Goal: Task Accomplishment & Management: Use online tool/utility

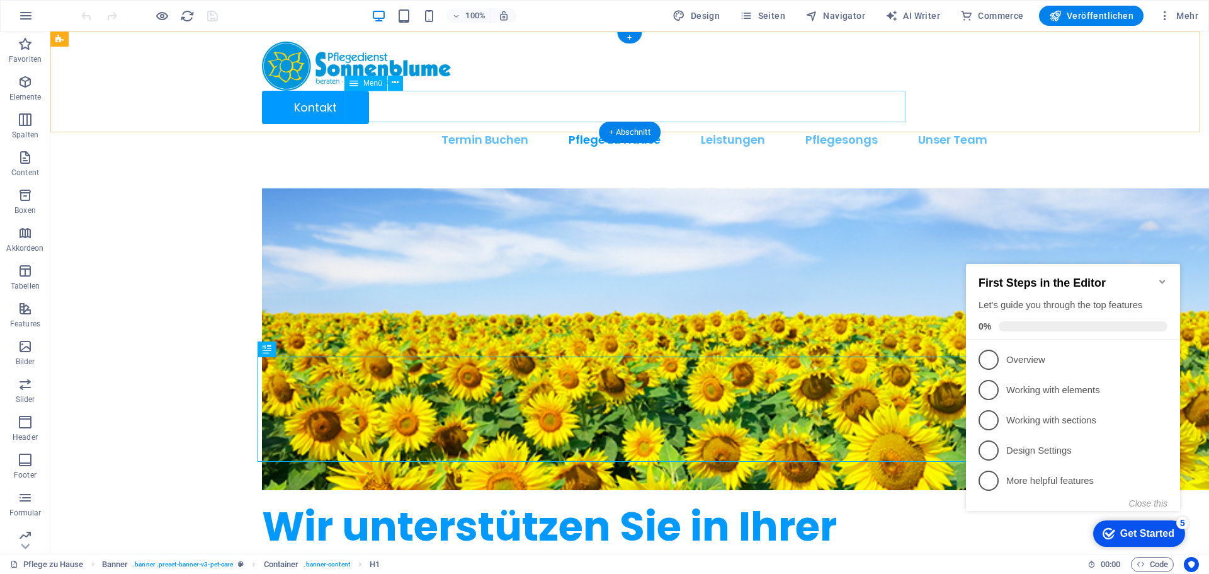
click at [746, 124] on nav "Termin Buchen Pflege zu Hause Leistungen Pflegeberatung und Coaching Beratungse…" at bounding box center [630, 139] width 736 height 31
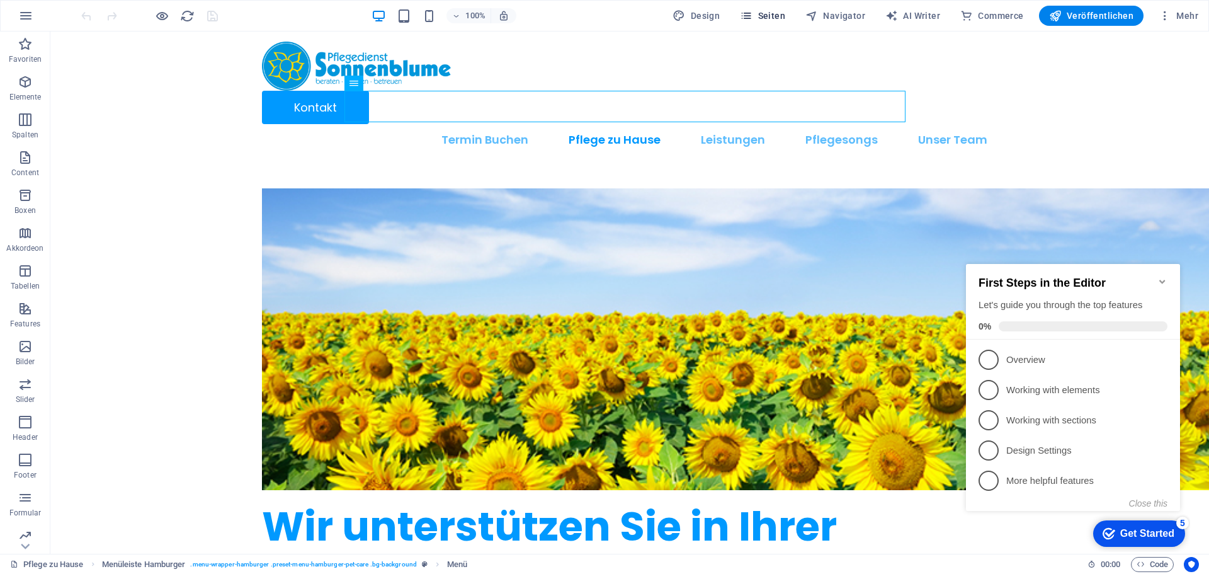
click at [759, 21] on span "Seiten" at bounding box center [762, 15] width 45 height 13
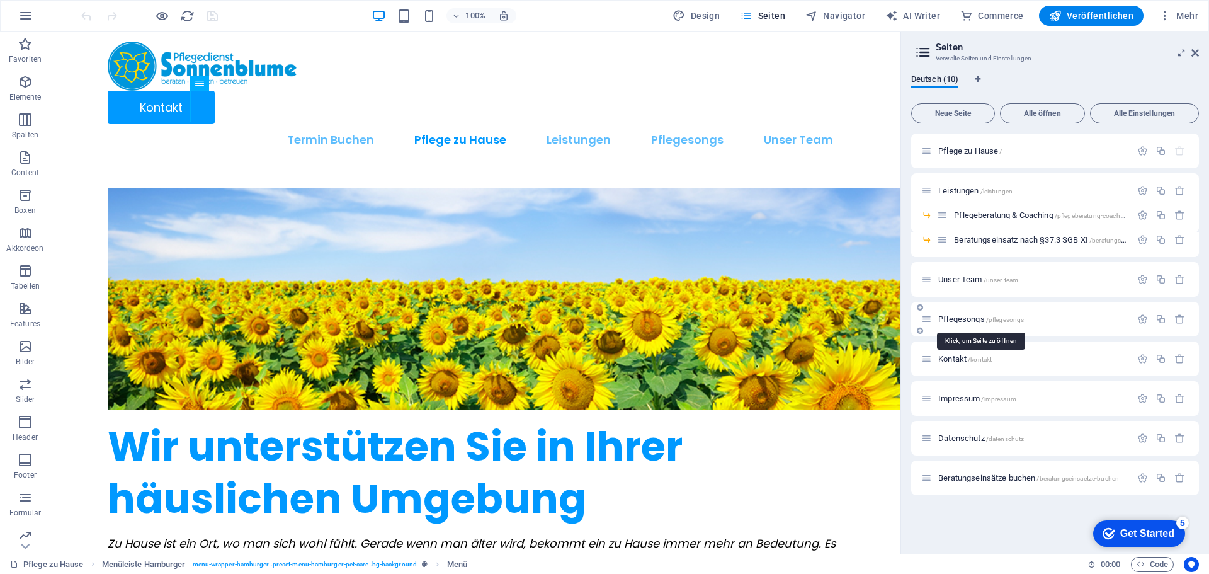
click at [968, 314] on div "Pflegesongs /pflegesongs" at bounding box center [1027, 319] width 210 height 14
click at [965, 319] on span "Pflegesongs /pflegesongs" at bounding box center [982, 318] width 86 height 9
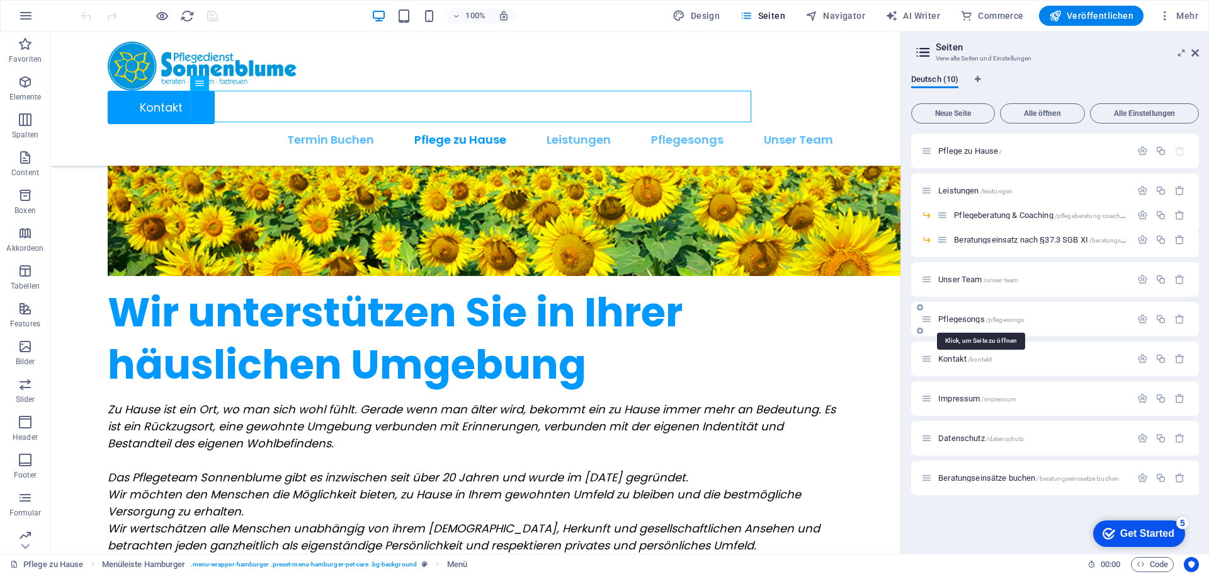
click at [965, 319] on div "Pflegesongs /pflegesongs" at bounding box center [1056, 319] width 288 height 35
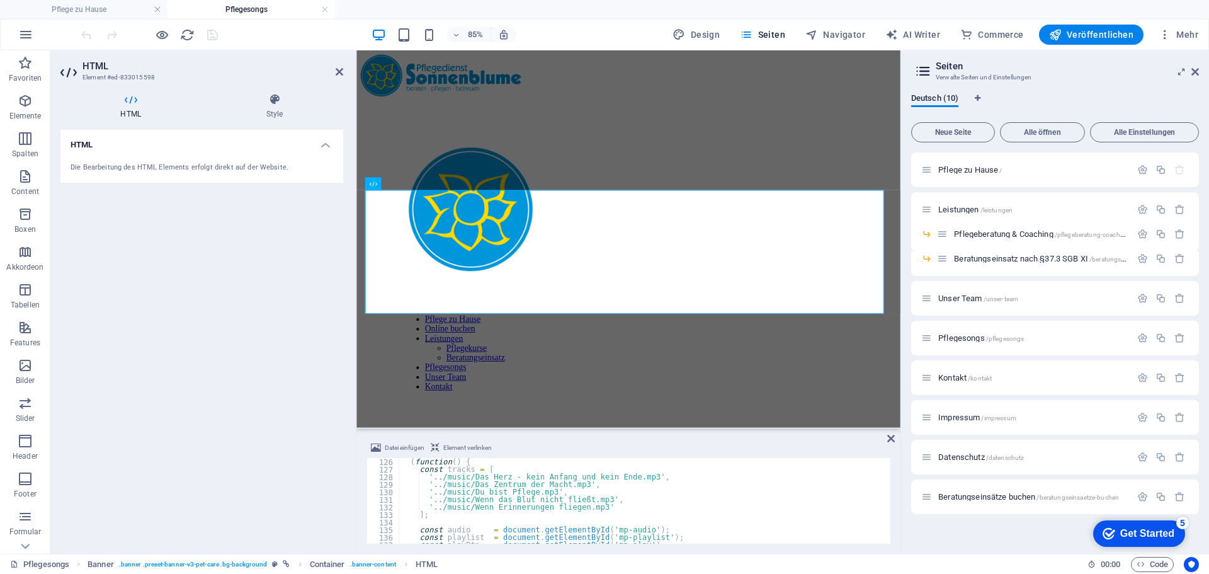
scroll to position [945, 0]
click at [547, 491] on div "( function ( ) { const tracks = [ '../music/Das Herz - kein Anfang und kein End…" at bounding box center [643, 508] width 489 height 101
type textarea "'../music/Du bist Pflege.mp3',"
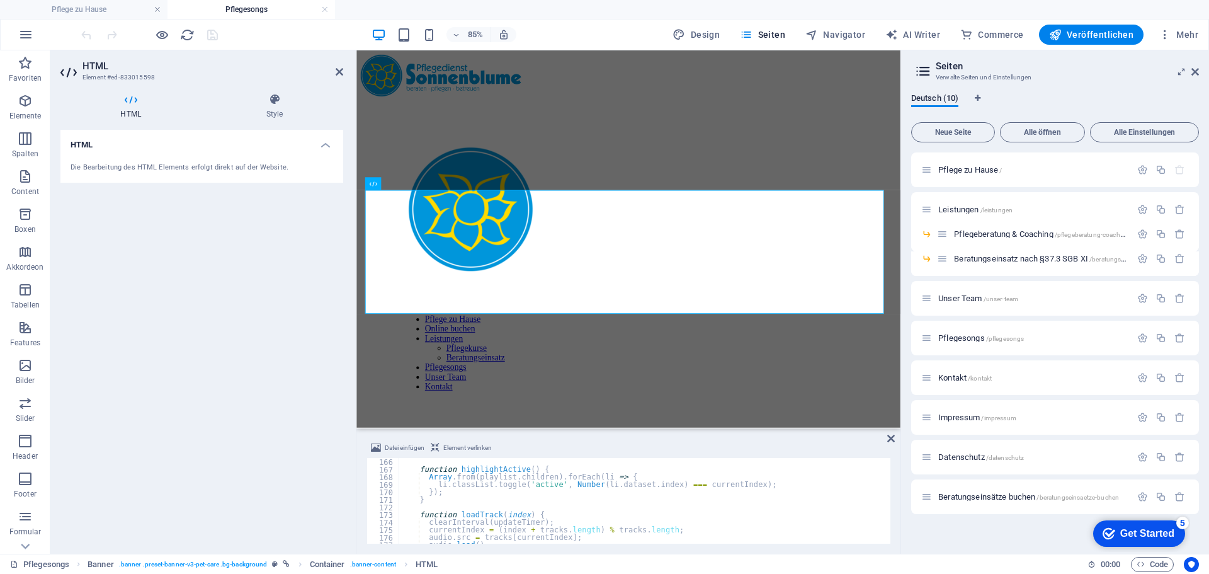
scroll to position [1247, 0]
click at [212, 487] on div "HTML Die Bearbeitung des HTML Elements erfolgt direkt auf der Website." at bounding box center [201, 337] width 283 height 414
click at [179, 329] on div "HTML Die Bearbeitung des HTML Elements erfolgt direkt auf der Website." at bounding box center [201, 337] width 283 height 414
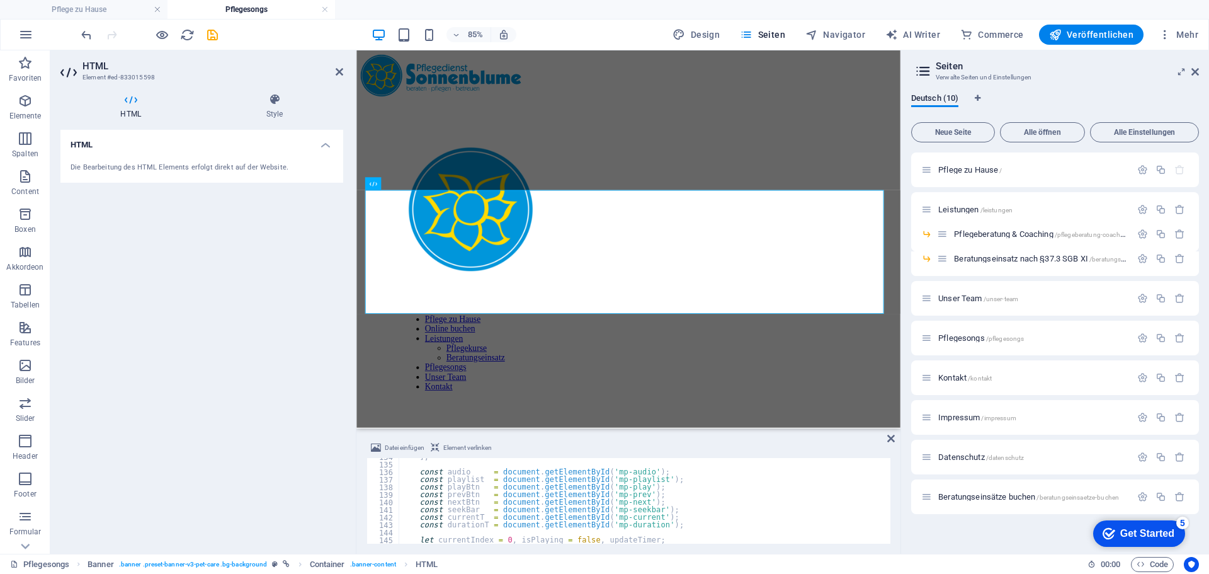
scroll to position [973, 0]
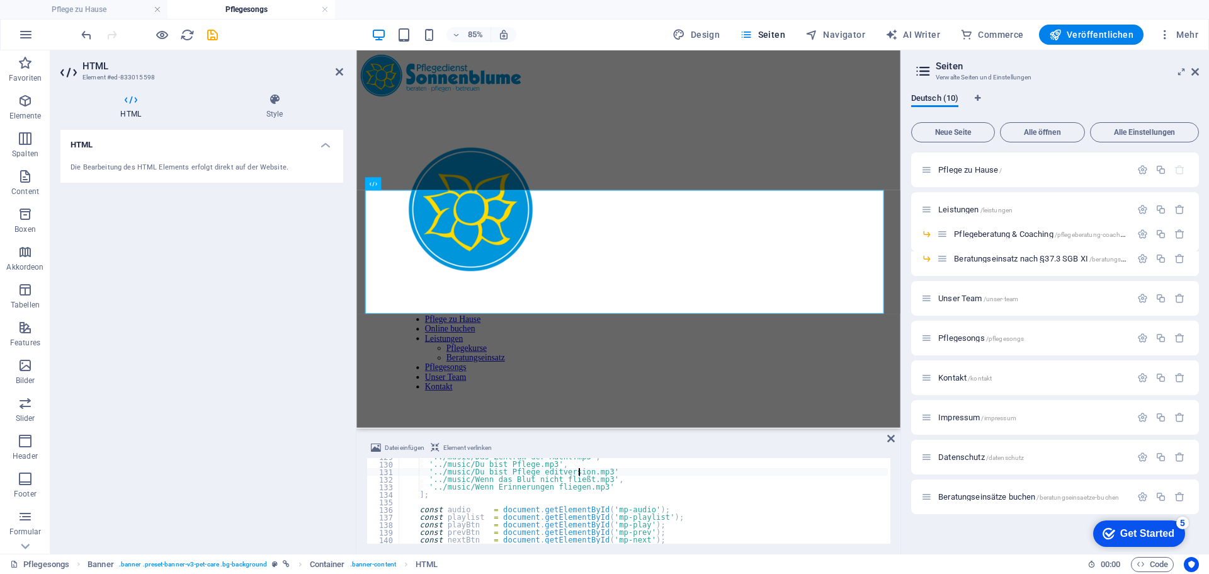
click at [583, 478] on div "'../music/Das Zentrum der Macht.mp3' , '../music/Du bist Pflege.mp3' , '../musi…" at bounding box center [643, 503] width 489 height 101
type textarea "'../music/Wenn das Blut nicht fließt.mp3',"
click at [208, 34] on icon "save" at bounding box center [212, 35] width 14 height 14
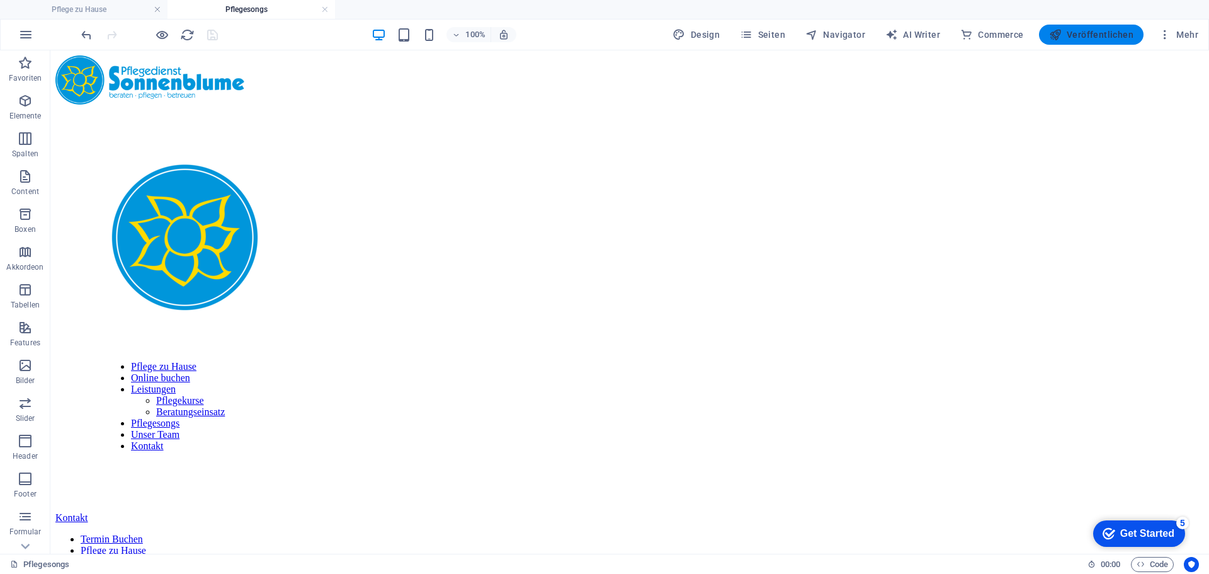
click at [1090, 33] on span "Veröffentlichen" at bounding box center [1091, 34] width 84 height 13
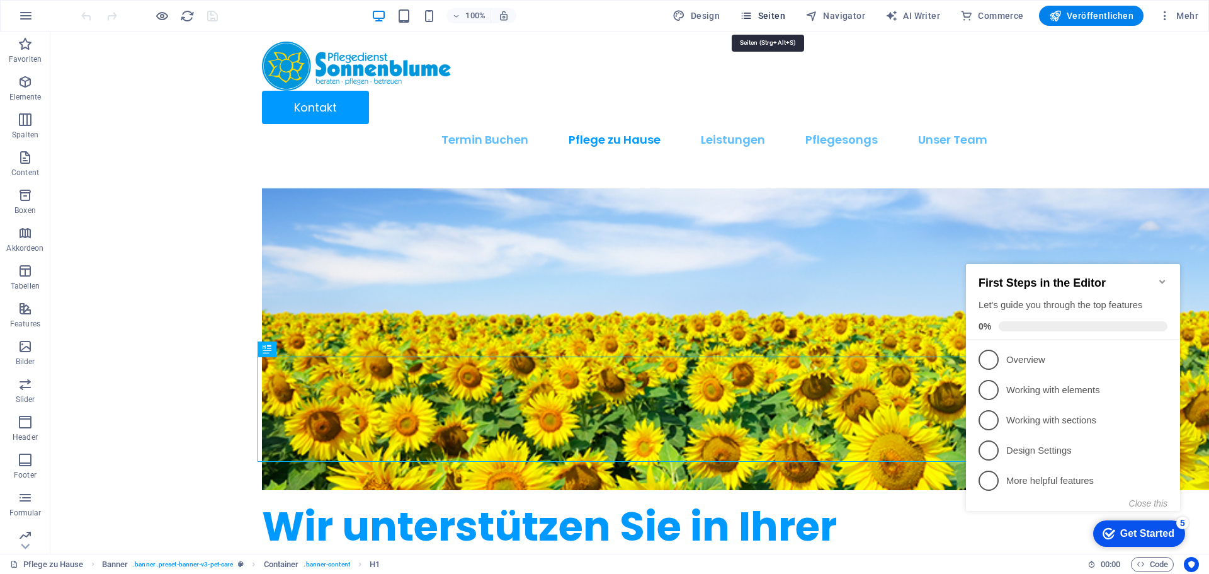
click at [771, 14] on span "Seiten" at bounding box center [762, 15] width 45 height 13
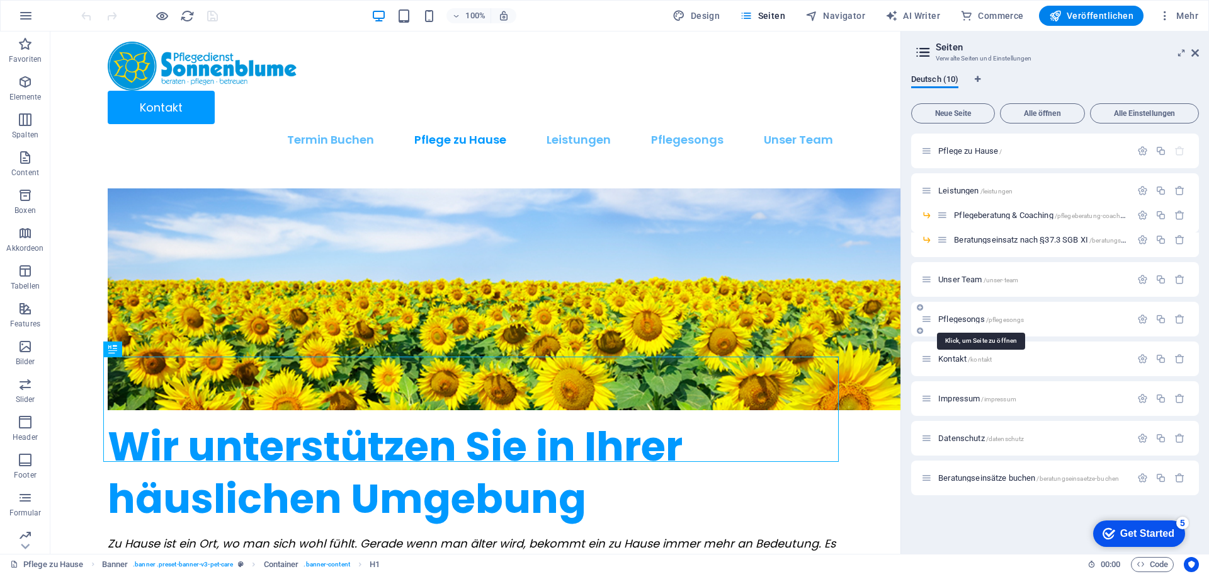
click at [970, 321] on span "Pflegesongs /pflegesongs" at bounding box center [982, 318] width 86 height 9
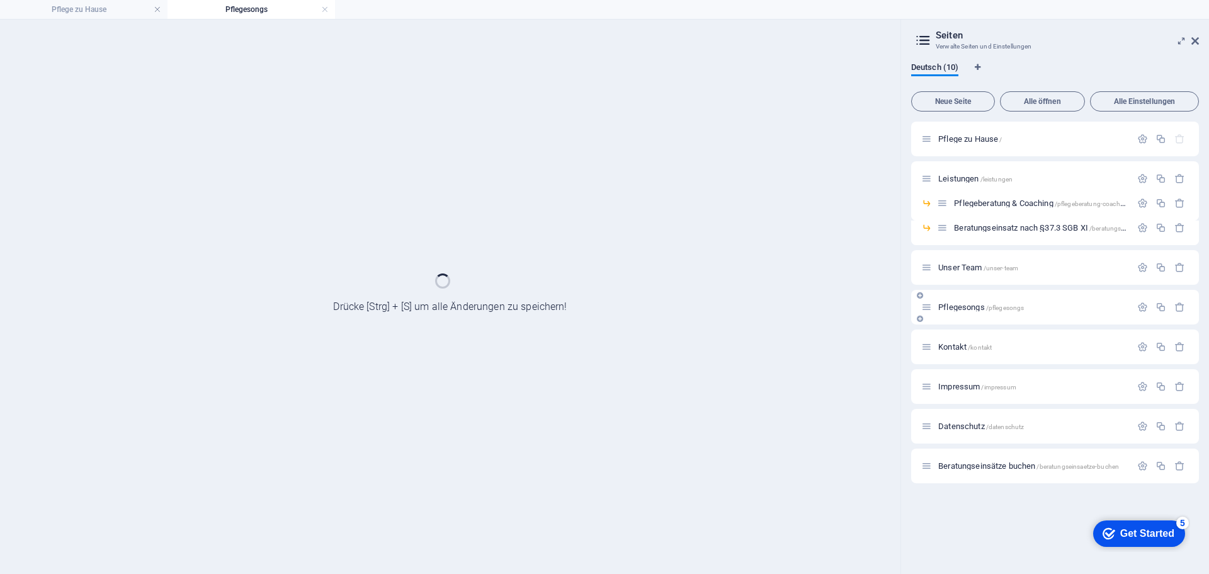
click at [970, 321] on div "Pflegesongs /pflegesongs" at bounding box center [1056, 307] width 288 height 35
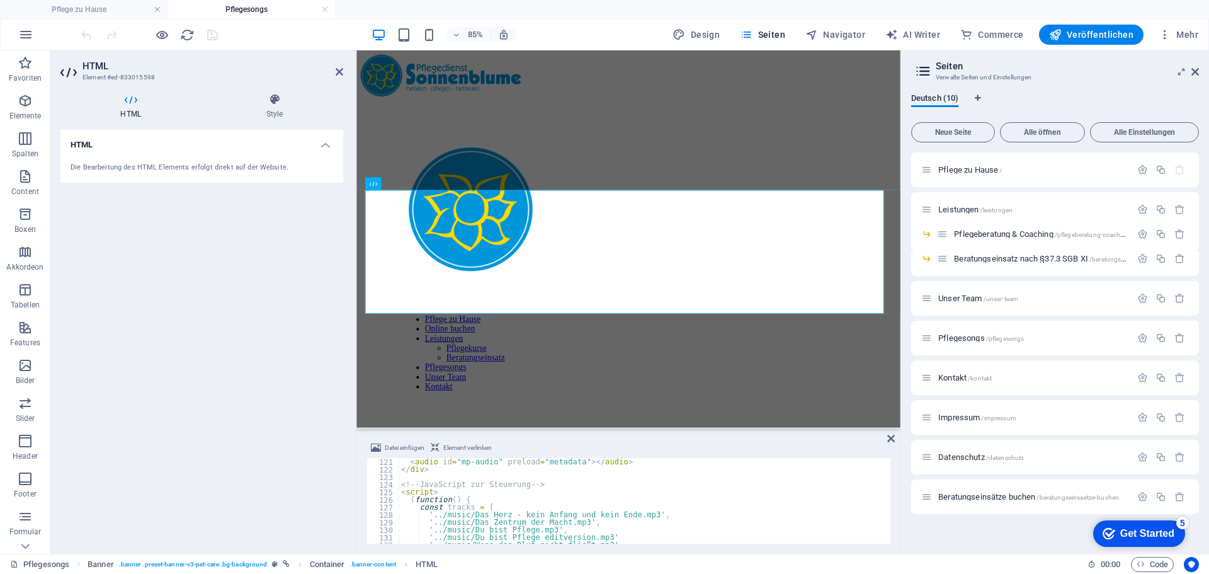
scroll to position [945, 0]
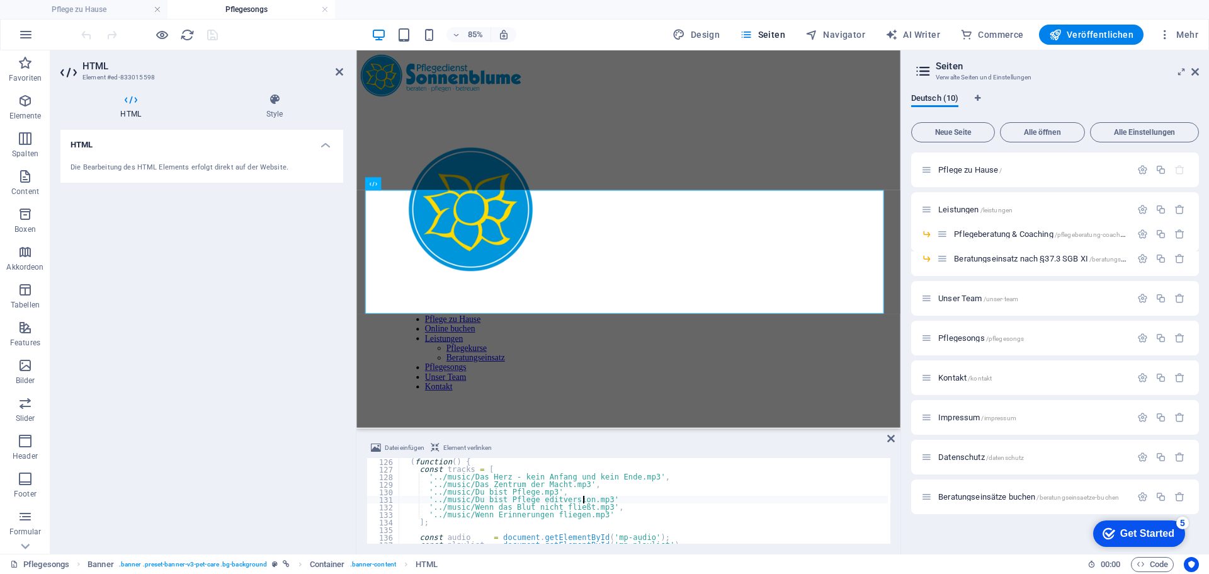
click at [594, 499] on div "( function ( ) { const tracks = [ '../music/Das Herz - kein Anfang und kein End…" at bounding box center [643, 508] width 489 height 101
type textarea "'../music/Du bist Pflege editversion.mp3',"
click at [282, 347] on div "HTML Die Bearbeitung des HTML Elements erfolgt direkt auf der Website." at bounding box center [201, 337] width 283 height 414
click at [210, 33] on icon "save" at bounding box center [212, 35] width 14 height 14
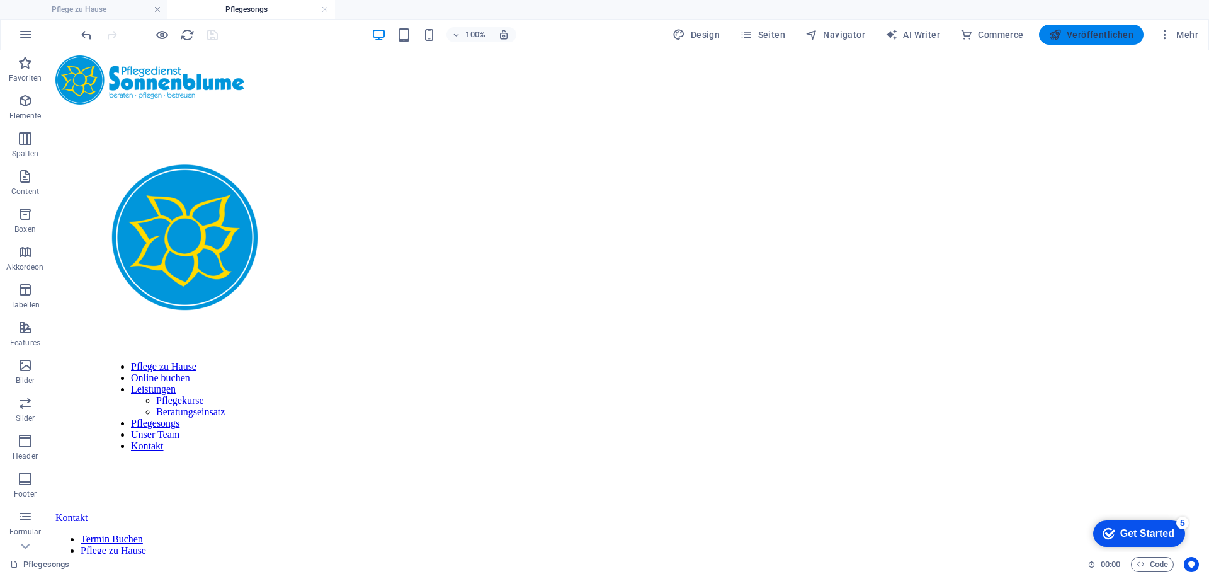
click at [1087, 35] on span "Veröffentlichen" at bounding box center [1091, 34] width 84 height 13
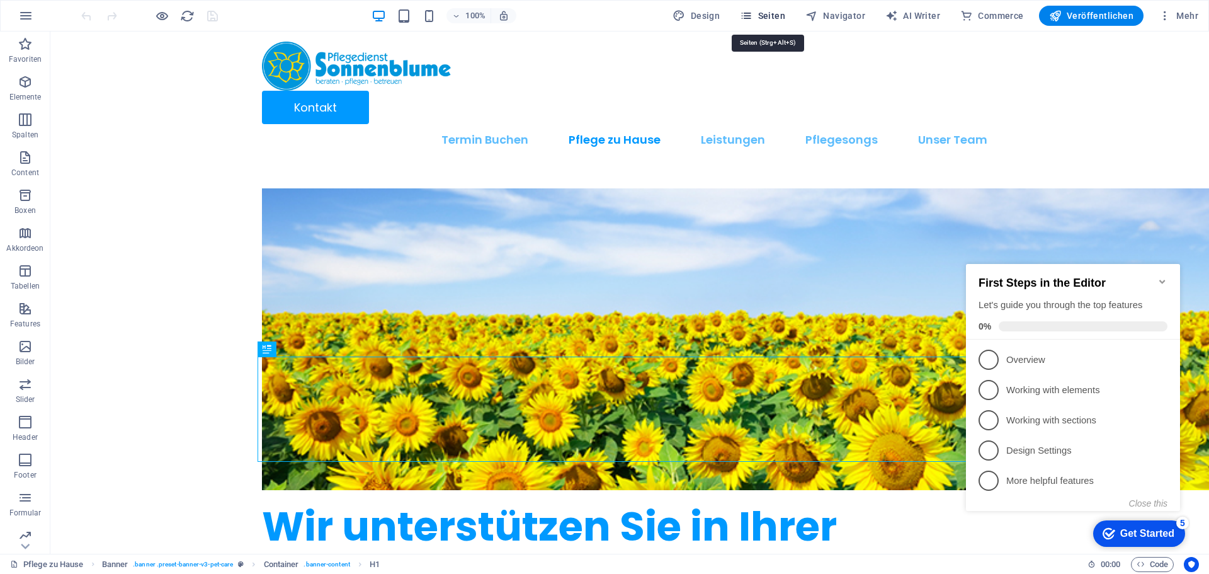
click at [764, 16] on span "Seiten" at bounding box center [762, 15] width 45 height 13
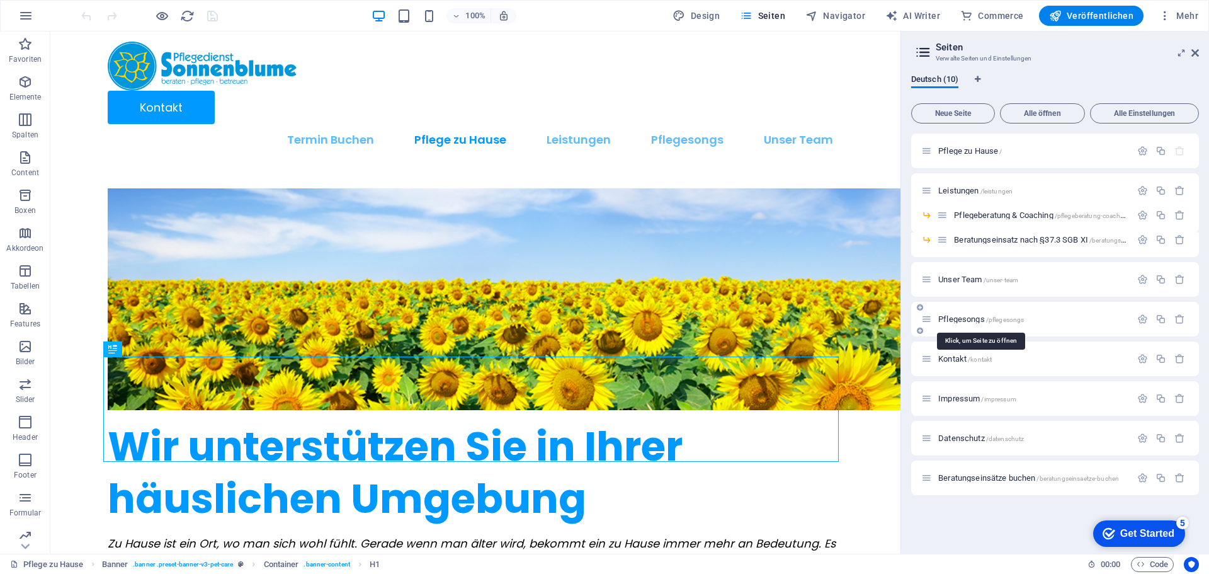
click at [973, 319] on span "Pflegesongs /pflegesongs" at bounding box center [982, 318] width 86 height 9
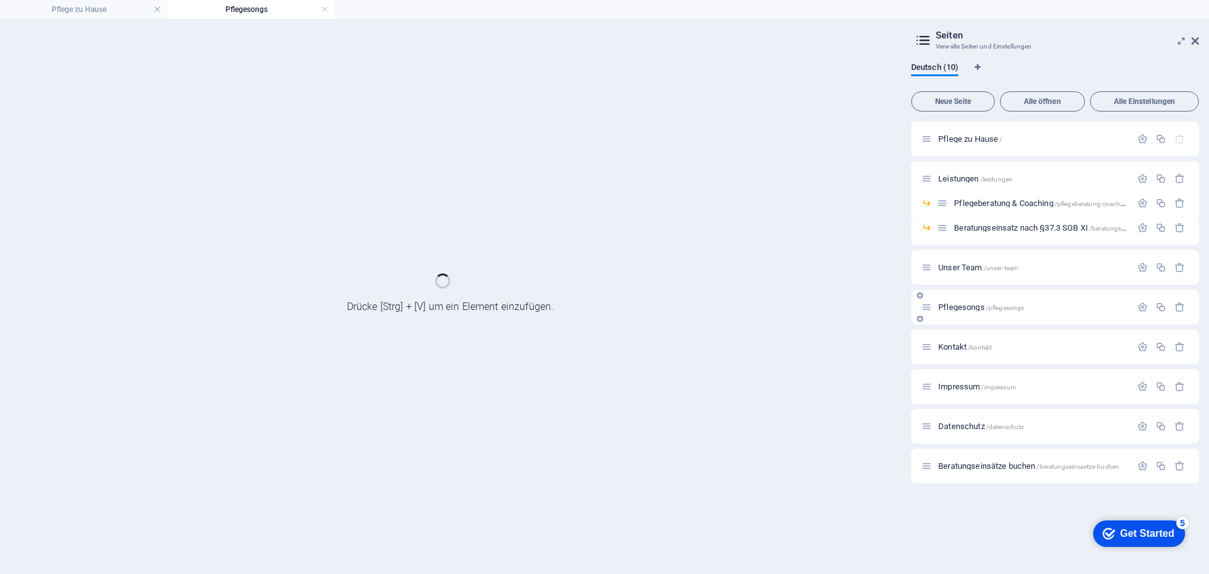
click at [973, 319] on div "Pflegesongs /pflegesongs" at bounding box center [1056, 307] width 288 height 35
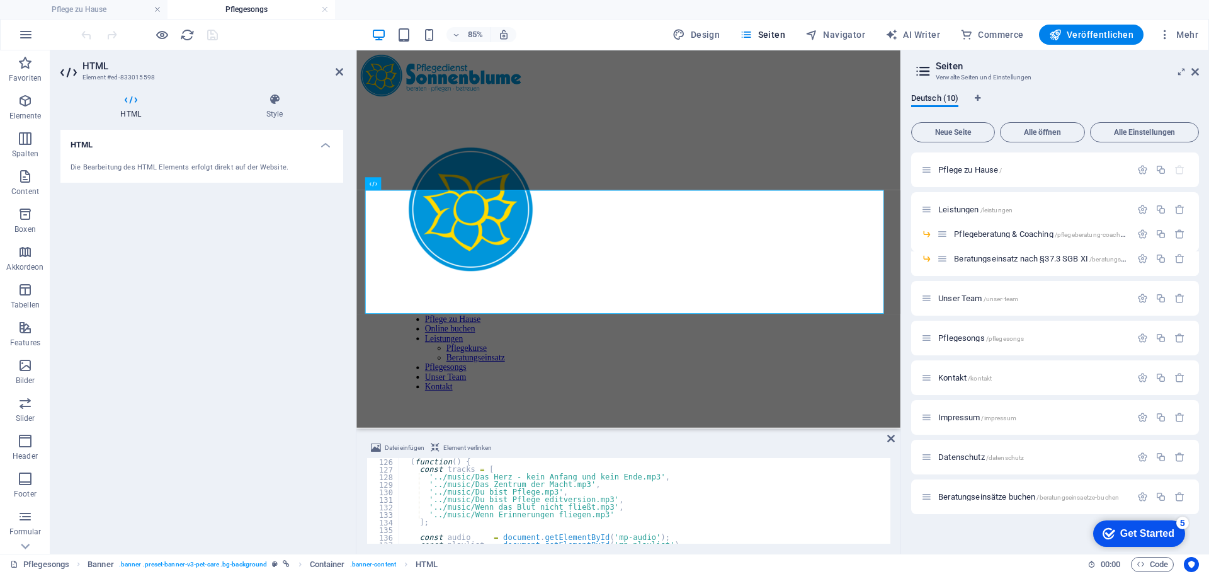
scroll to position [945, 0]
click at [551, 501] on div "( function ( ) { const tracks = [ '../music/Das Herz - kein Anfang und kein End…" at bounding box center [643, 508] width 489 height 101
type textarea "'../music/Du bist Pflege editversion.mp3',"
